Goal: Information Seeking & Learning: Learn about a topic

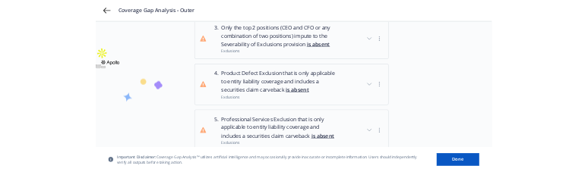
scroll to position [228, 0]
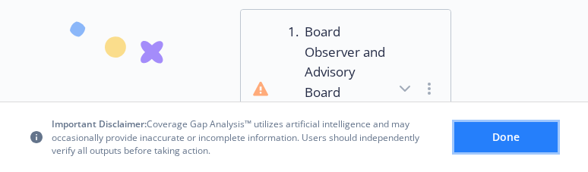
click at [494, 150] on button "Done" at bounding box center [505, 137] width 103 height 30
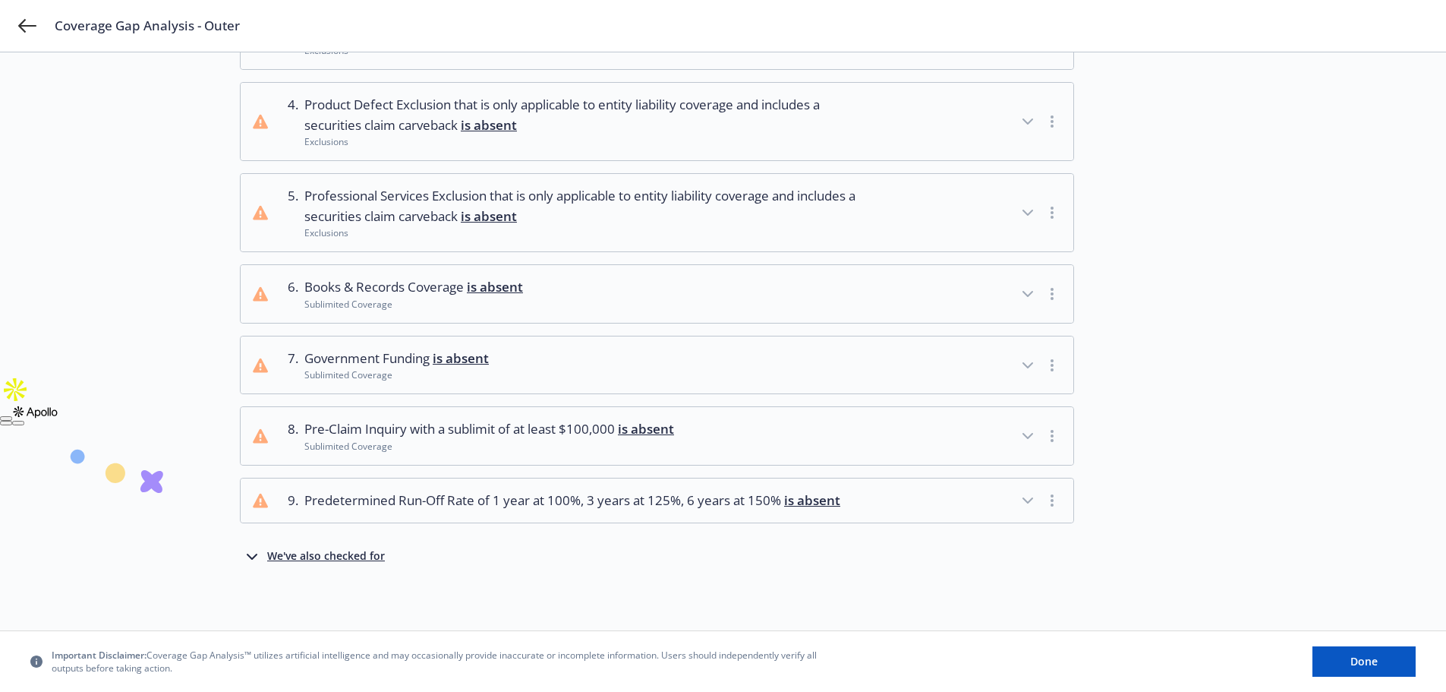
scroll to position [320, 0]
